Goal: Information Seeking & Learning: Get advice/opinions

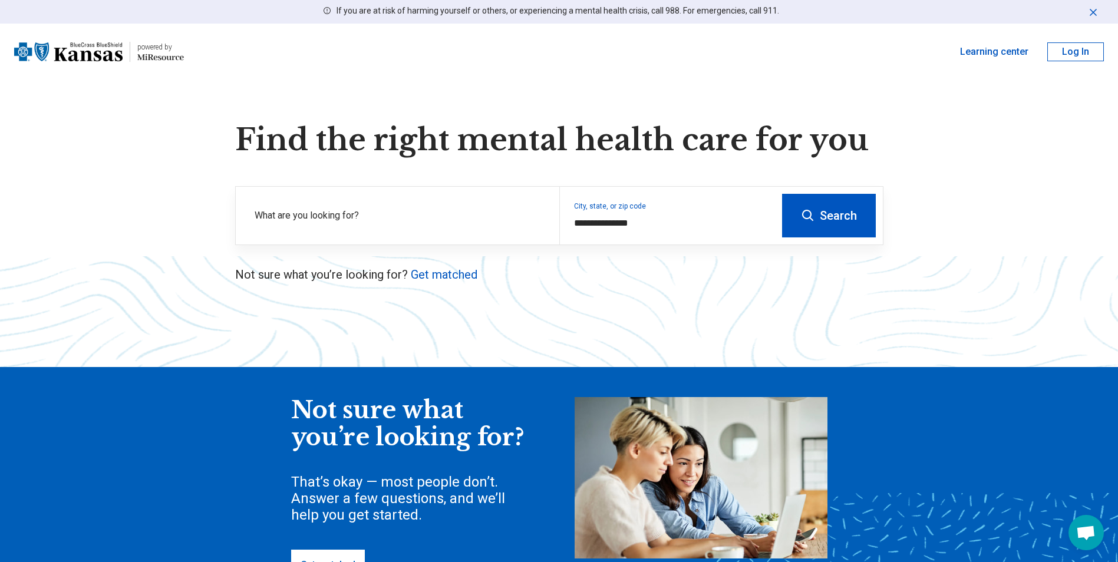
click at [1091, 50] on button "Log In" at bounding box center [1075, 51] width 57 height 19
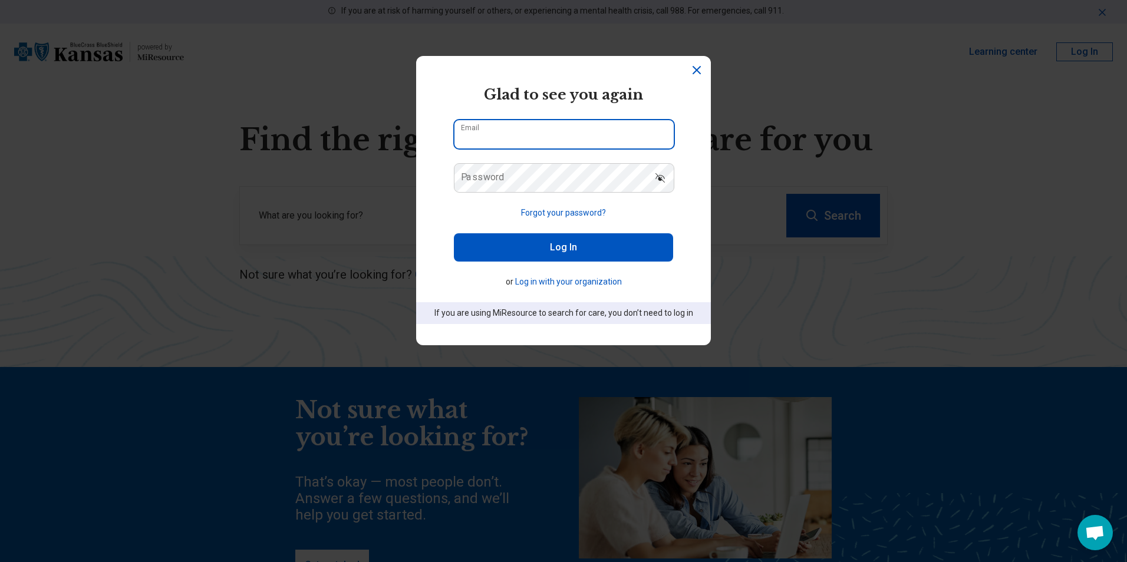
click at [523, 140] on input "Email" at bounding box center [563, 134] width 219 height 28
type input "**********"
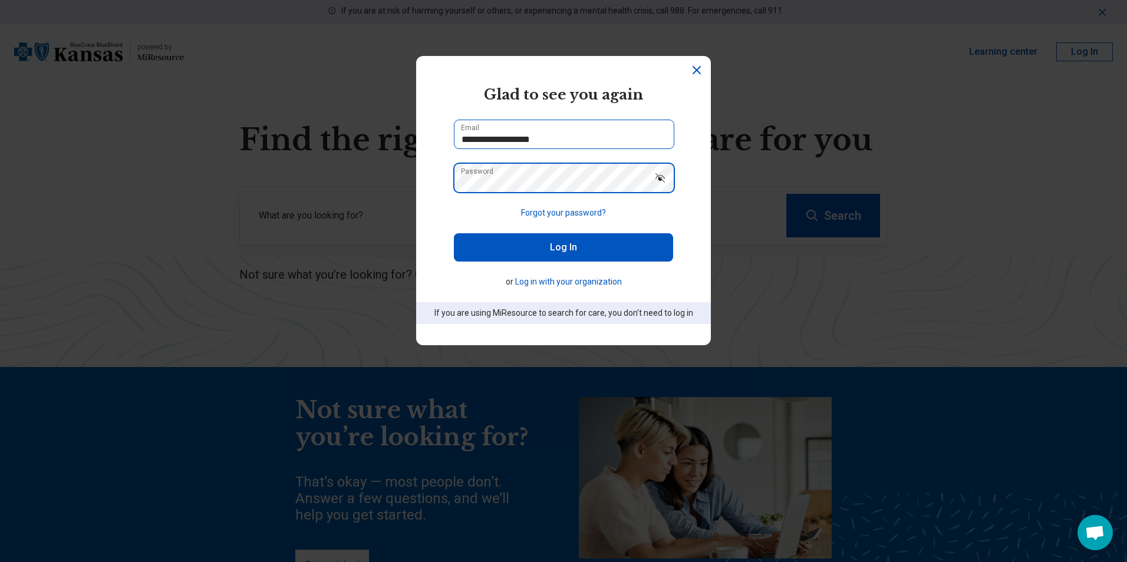
click at [454, 233] on button "Log In" at bounding box center [563, 247] width 219 height 28
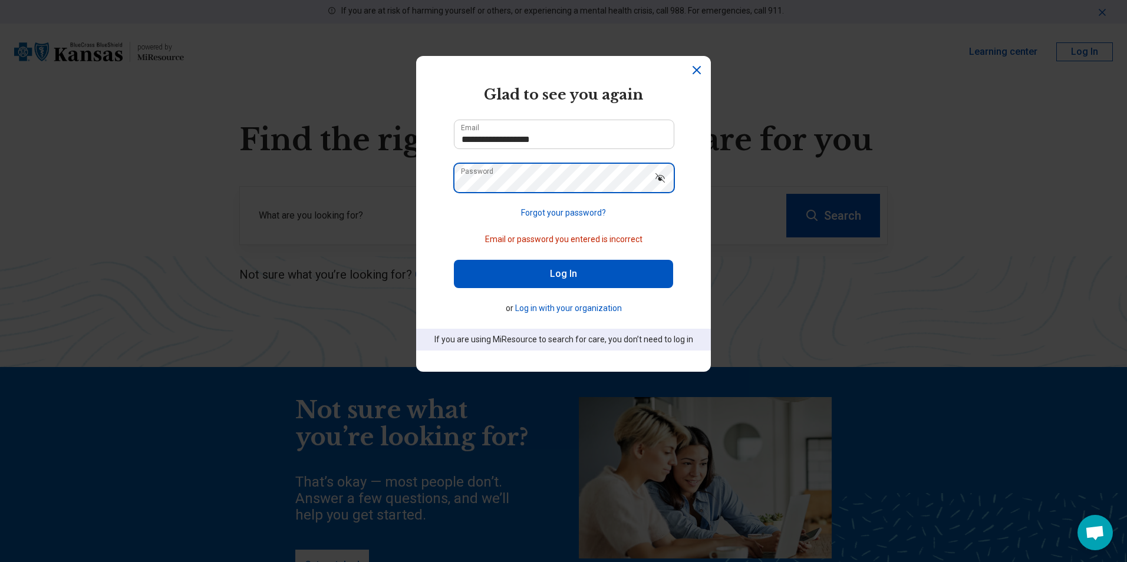
click at [454, 260] on button "Log In" at bounding box center [563, 274] width 219 height 28
click at [557, 215] on button "Forgot your password?" at bounding box center [563, 213] width 85 height 12
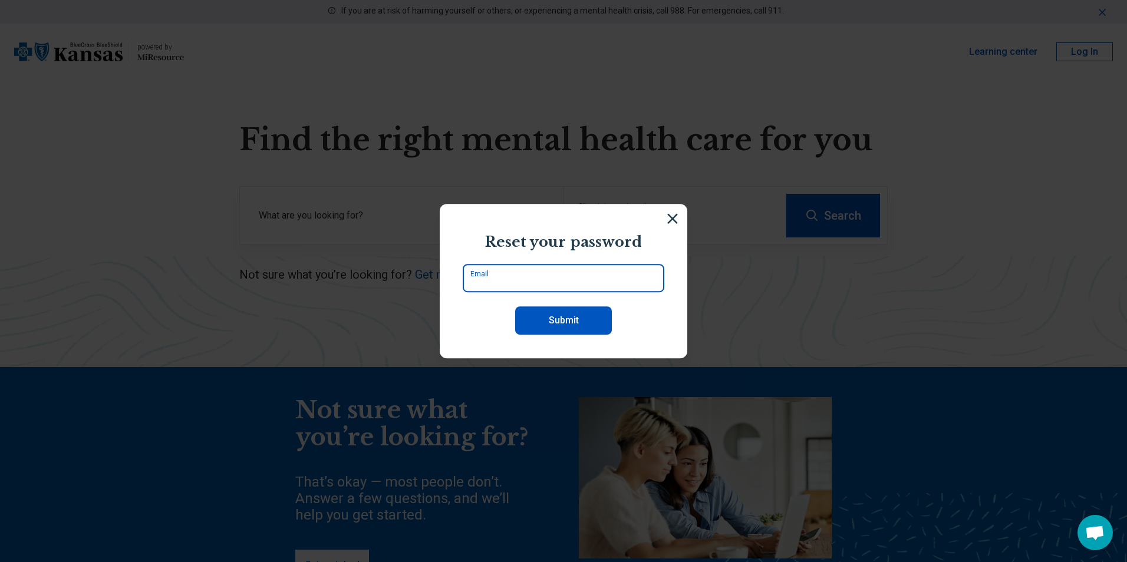
click at [529, 275] on input "Email" at bounding box center [564, 278] width 202 height 28
type input "**********"
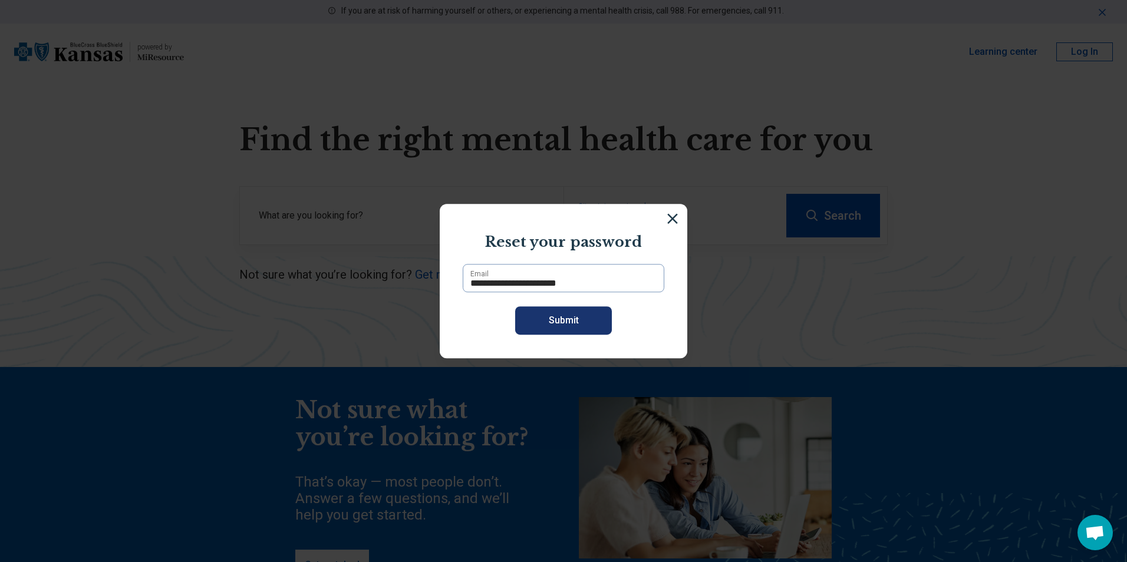
click at [526, 326] on button "Submit" at bounding box center [563, 320] width 97 height 28
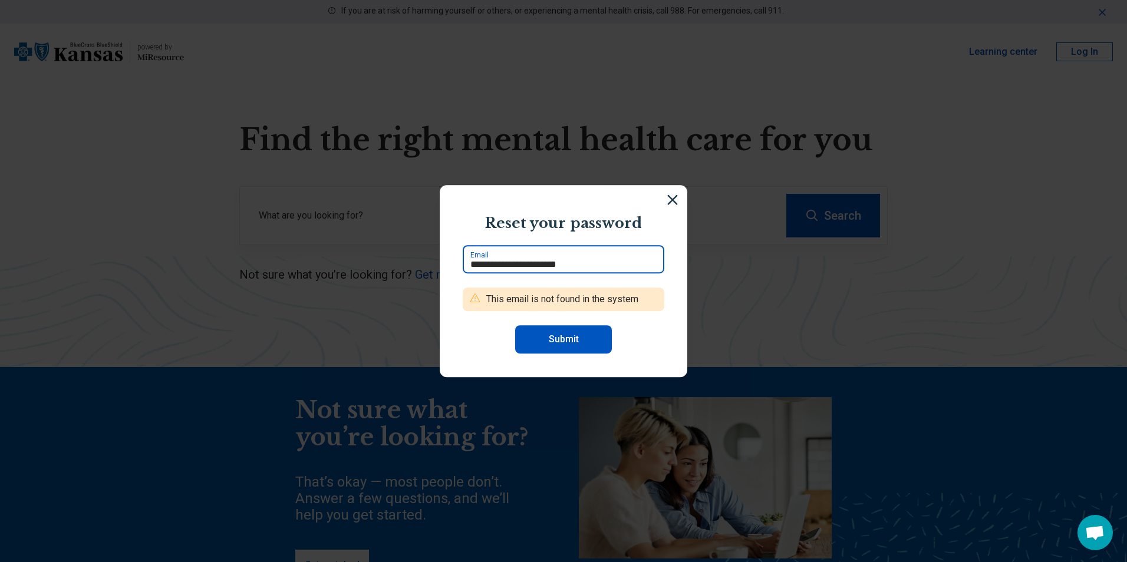
click at [590, 264] on input "**********" at bounding box center [564, 259] width 202 height 28
drag, startPoint x: 593, startPoint y: 263, endPoint x: 441, endPoint y: 266, distance: 151.5
click at [441, 266] on section "**********" at bounding box center [563, 281] width 247 height 192
click at [479, 268] on input "Email" at bounding box center [564, 259] width 202 height 28
type input "**********"
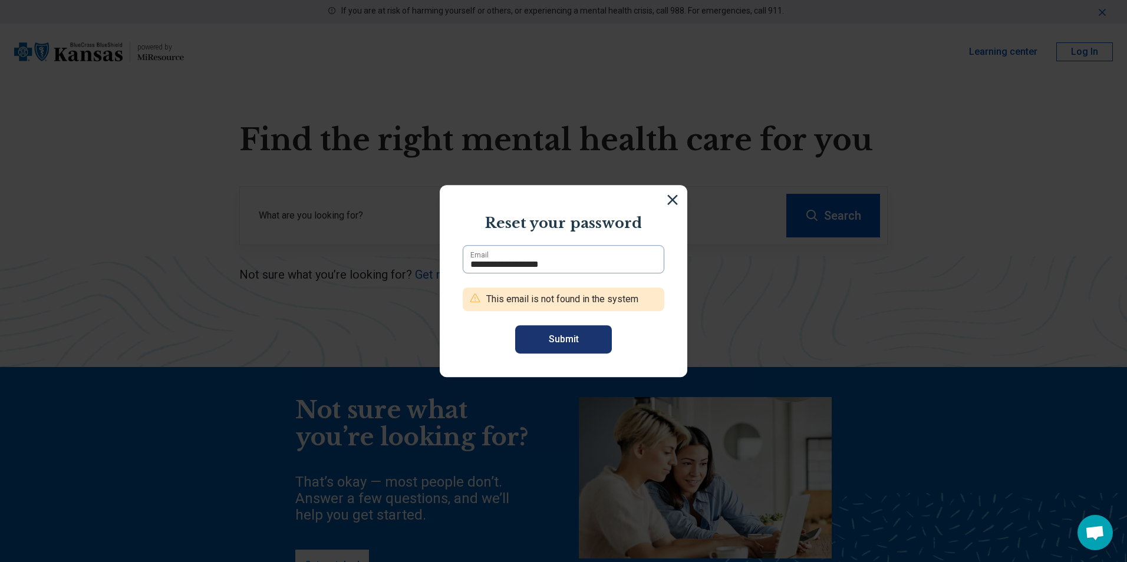
click at [539, 339] on button "Submit" at bounding box center [563, 339] width 97 height 28
click at [668, 200] on img at bounding box center [672, 199] width 13 height 13
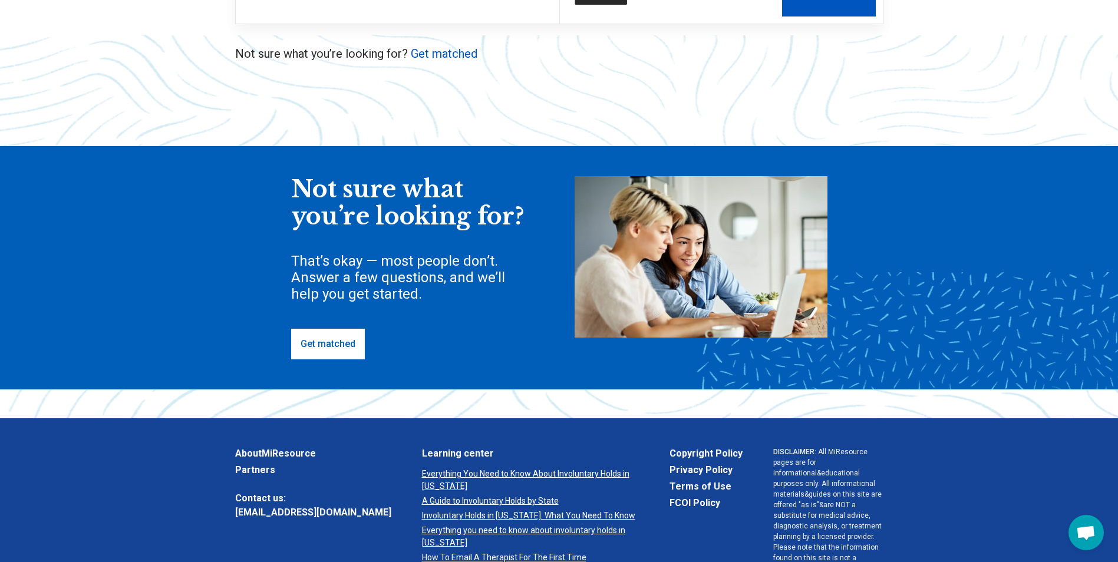
scroll to position [236, 0]
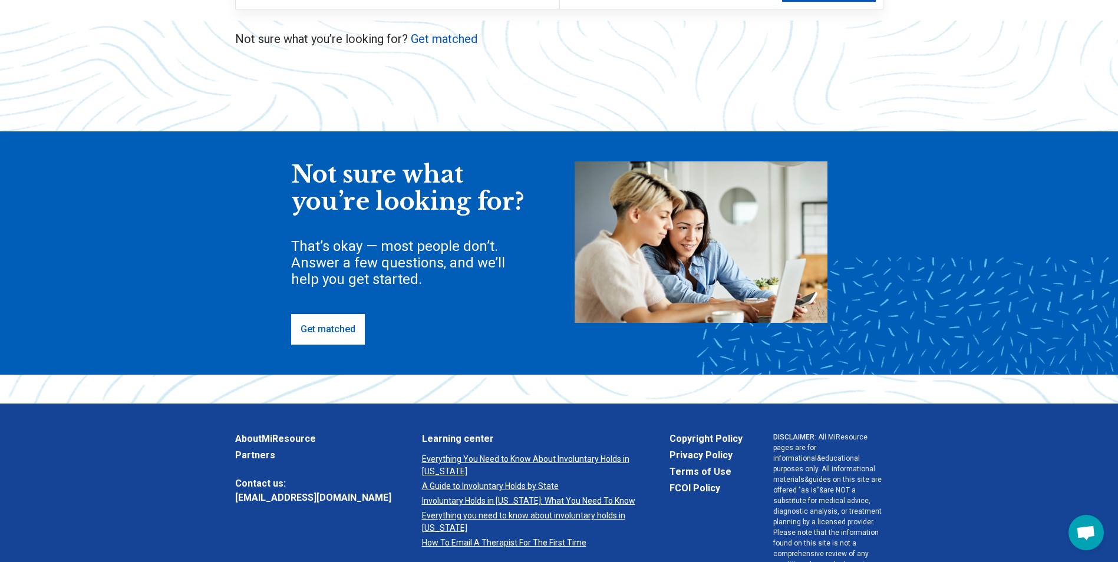
click at [329, 331] on link "Get matched" at bounding box center [328, 329] width 74 height 31
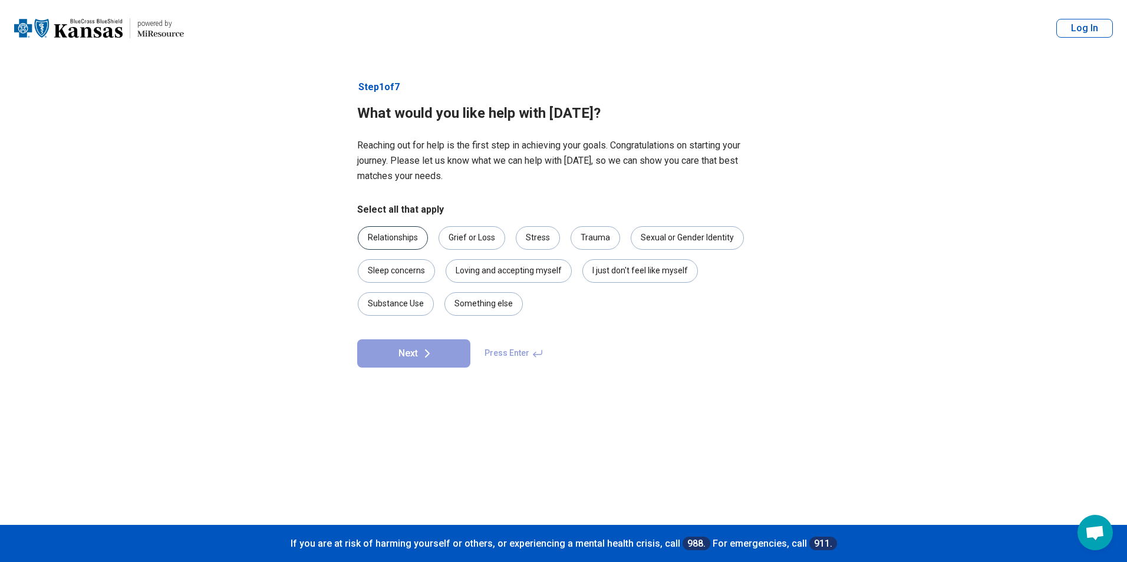
click at [405, 239] on div "Relationships" at bounding box center [393, 238] width 70 height 24
click at [577, 239] on div "Trauma" at bounding box center [594, 238] width 49 height 24
click at [477, 272] on div "Loving and accepting myself" at bounding box center [508, 271] width 126 height 24
click at [425, 359] on icon at bounding box center [427, 353] width 14 height 14
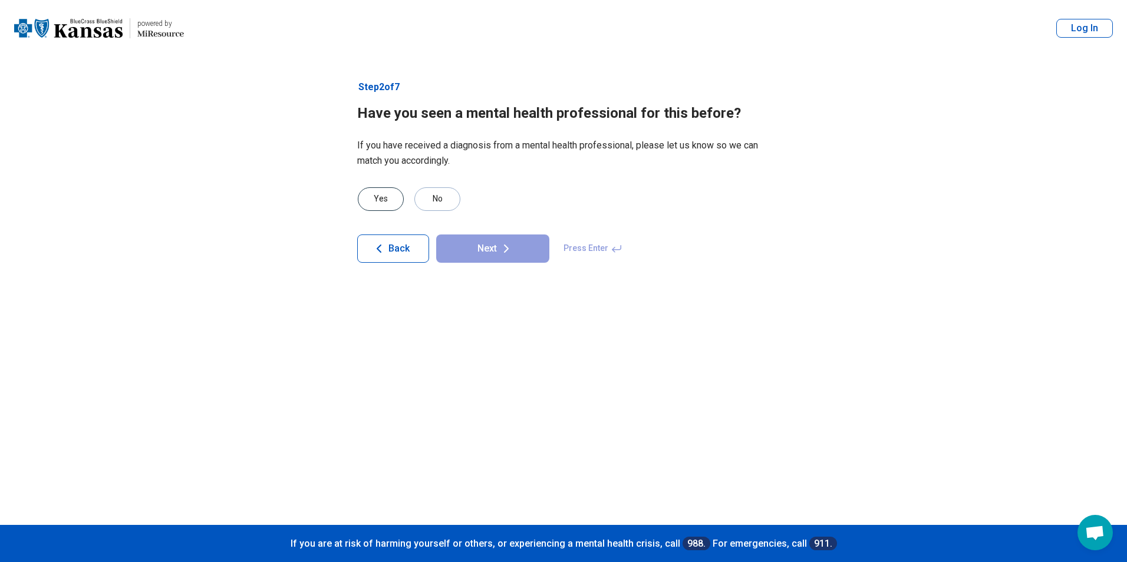
click at [391, 191] on div "Yes" at bounding box center [381, 199] width 46 height 24
click at [492, 242] on button "Next" at bounding box center [492, 249] width 113 height 28
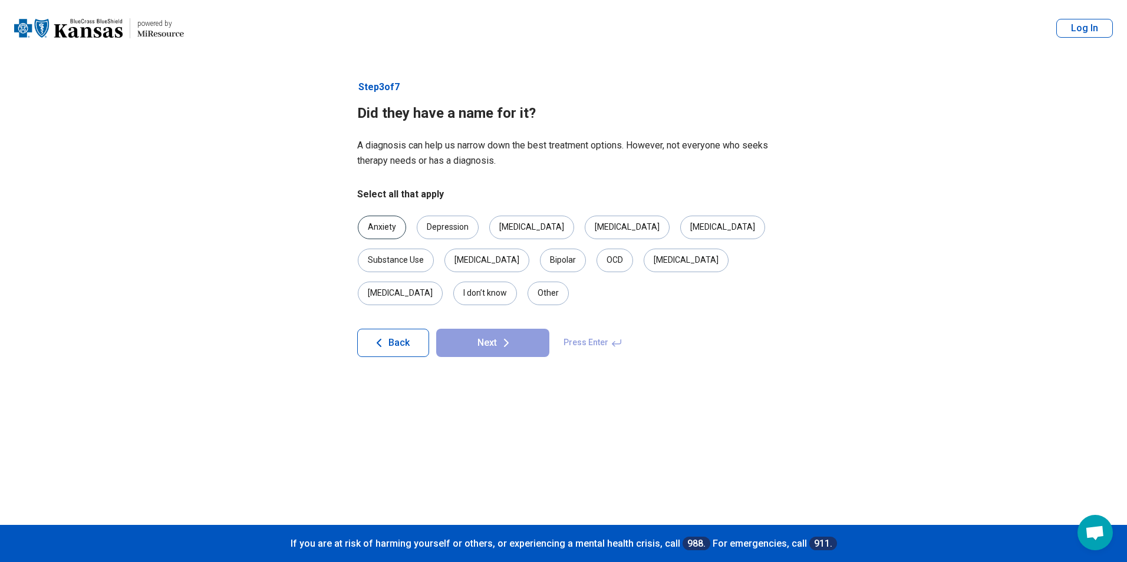
click at [391, 224] on div "Anxiety" at bounding box center [382, 228] width 48 height 24
click at [450, 227] on div "Depression" at bounding box center [448, 228] width 62 height 24
click at [502, 225] on div "PTSD" at bounding box center [531, 228] width 85 height 24
click at [510, 336] on icon at bounding box center [506, 343] width 14 height 14
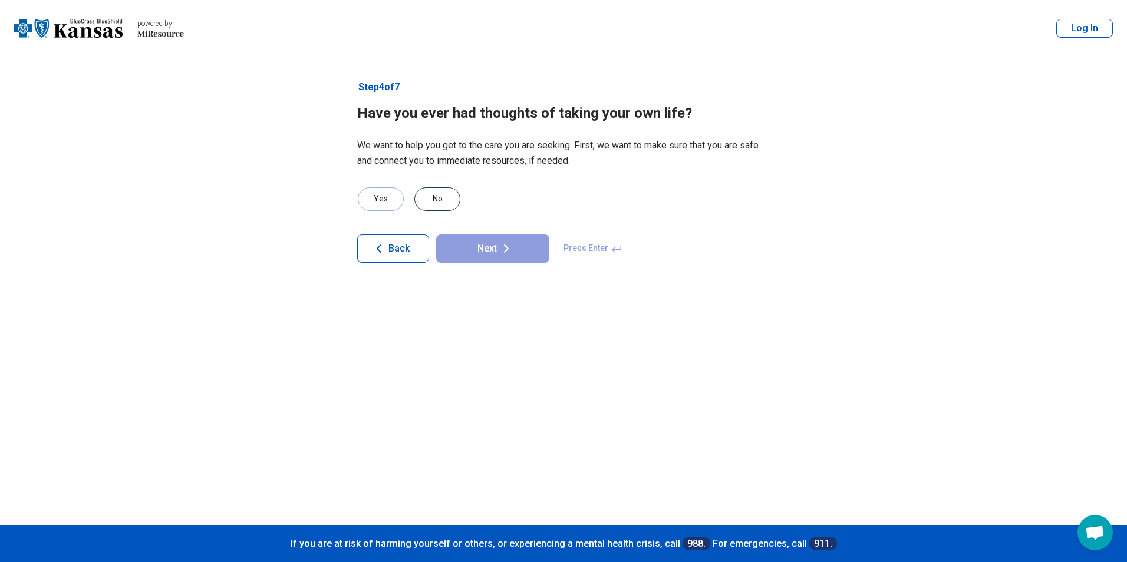
click at [445, 193] on div "No" at bounding box center [437, 199] width 46 height 24
click at [466, 246] on button "Next" at bounding box center [492, 249] width 113 height 28
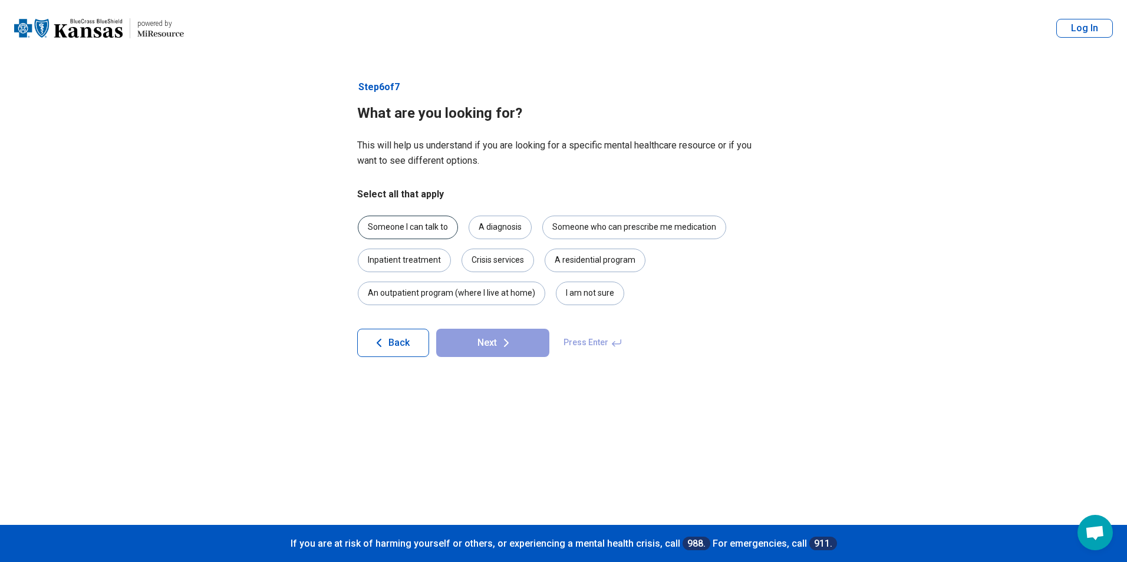
click at [452, 232] on div "Someone I can talk to" at bounding box center [408, 228] width 100 height 24
click at [583, 226] on div "Someone who can prescribe me medication" at bounding box center [634, 228] width 184 height 24
click at [484, 229] on div "A diagnosis" at bounding box center [499, 228] width 63 height 24
click at [457, 299] on div "An outpatient program (where I live at home)" at bounding box center [451, 294] width 187 height 24
click at [506, 351] on button "Next" at bounding box center [492, 343] width 113 height 28
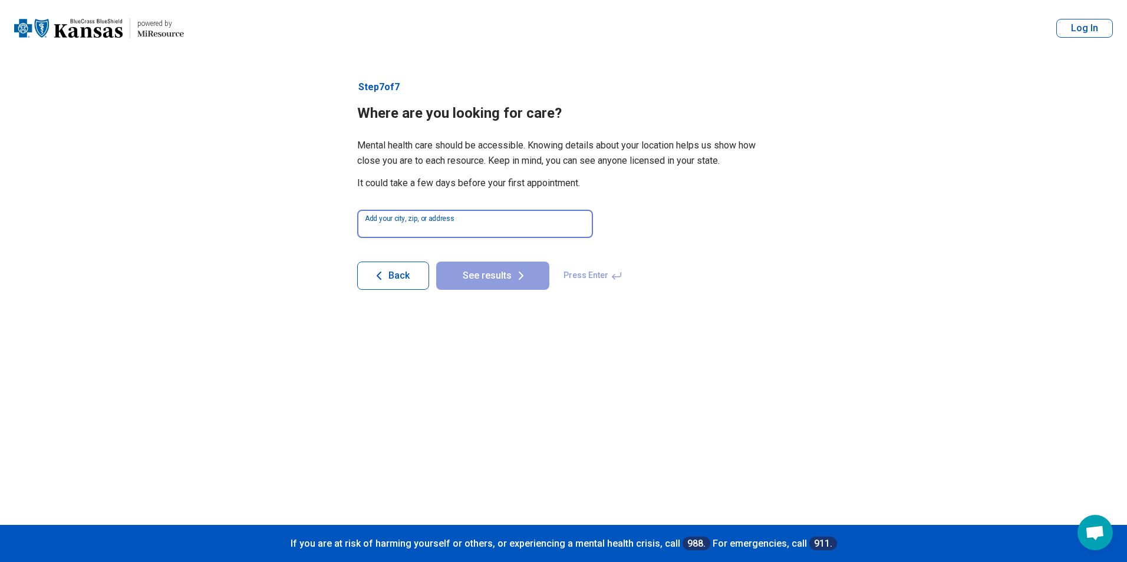
click at [491, 230] on input at bounding box center [475, 224] width 236 height 28
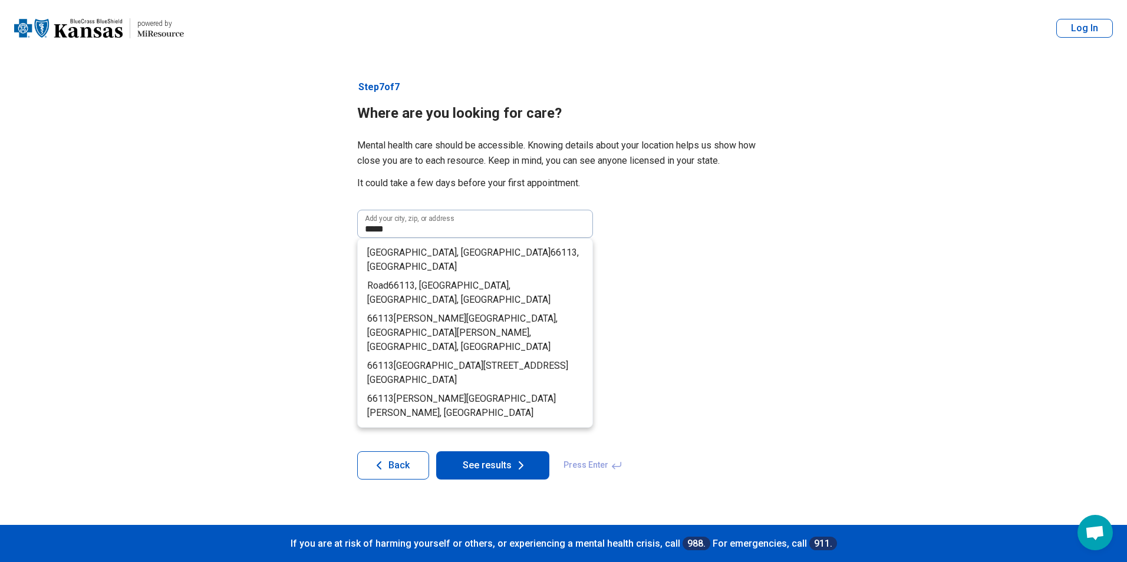
click at [469, 256] on span ", USA" at bounding box center [473, 259] width 212 height 25
type input "**********"
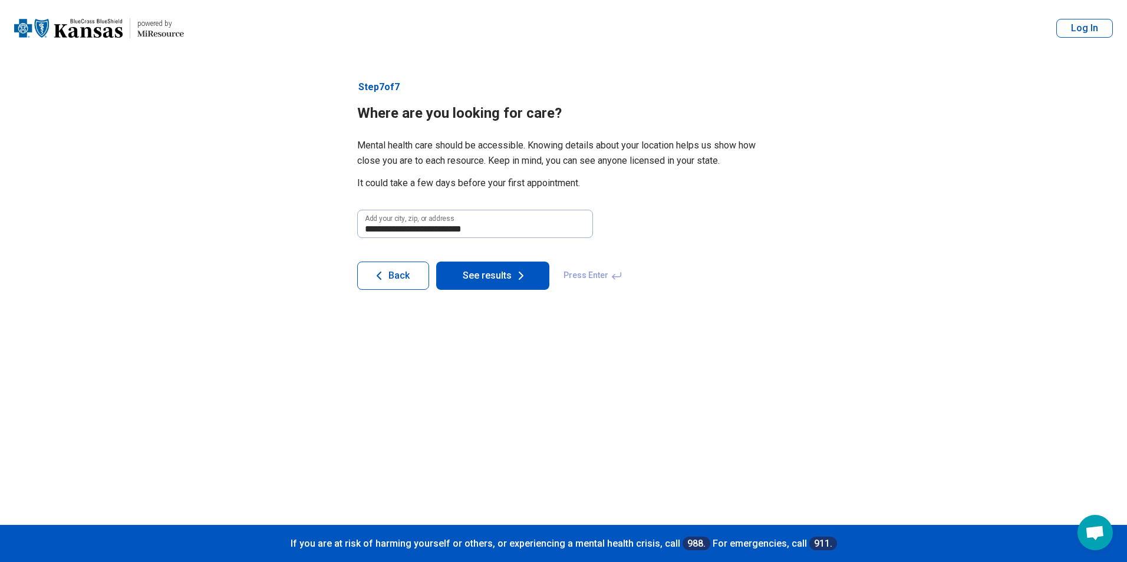
click at [481, 286] on button "See results" at bounding box center [492, 276] width 113 height 28
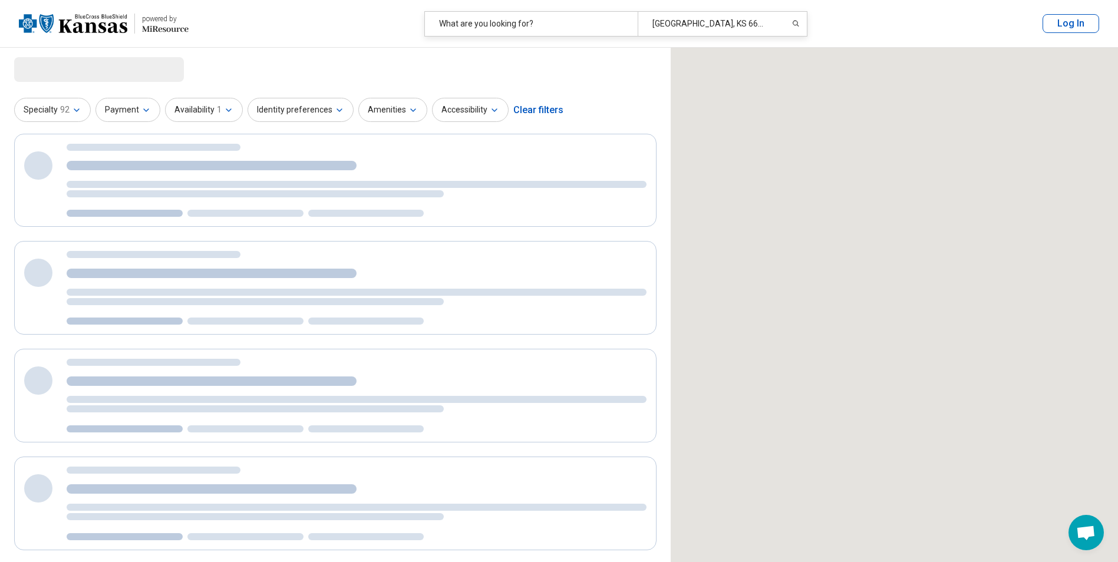
select select "***"
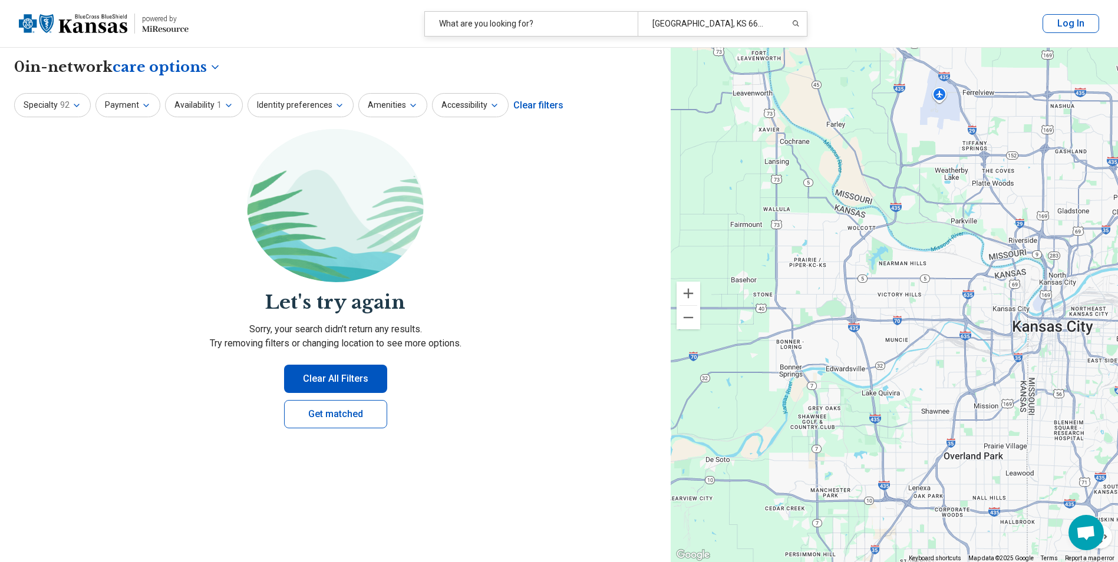
click at [331, 375] on button "Clear All Filters" at bounding box center [335, 379] width 103 height 28
